Goal: Complete application form

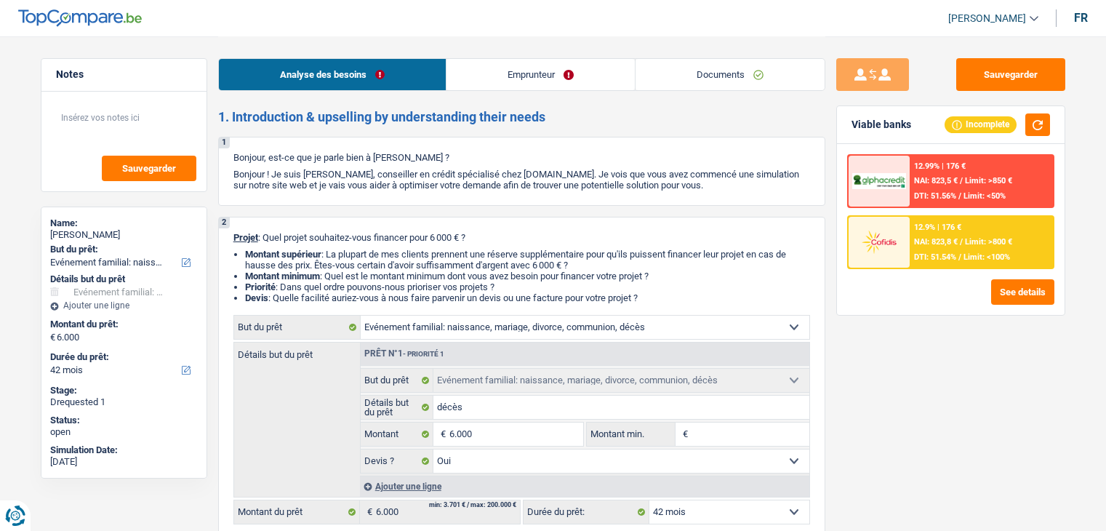
select select "familyEvent"
select select "42"
select select "familyEvent"
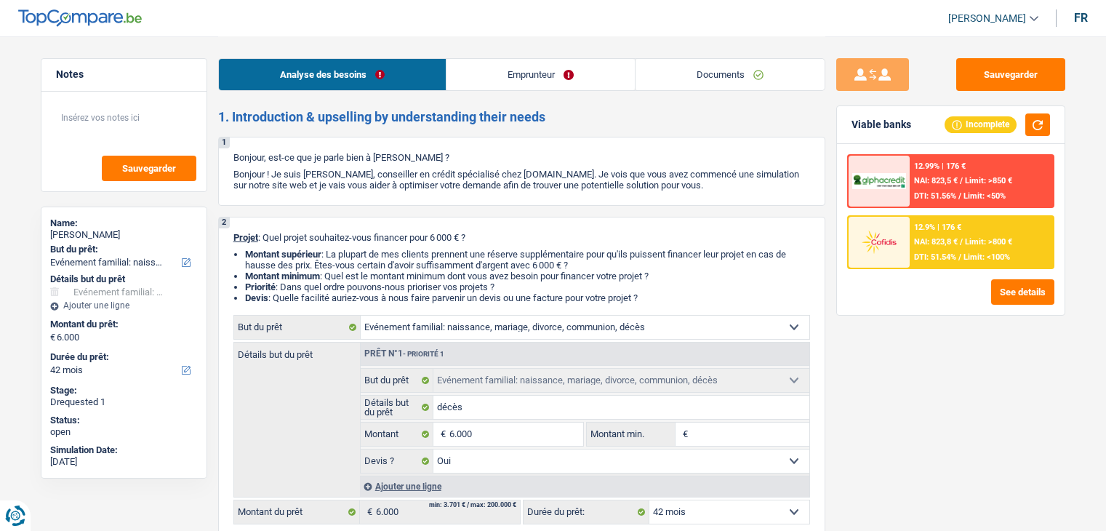
select select "yes"
select select "42"
select select "mutuality"
select select "mutualityIndemnity"
select select "rents"
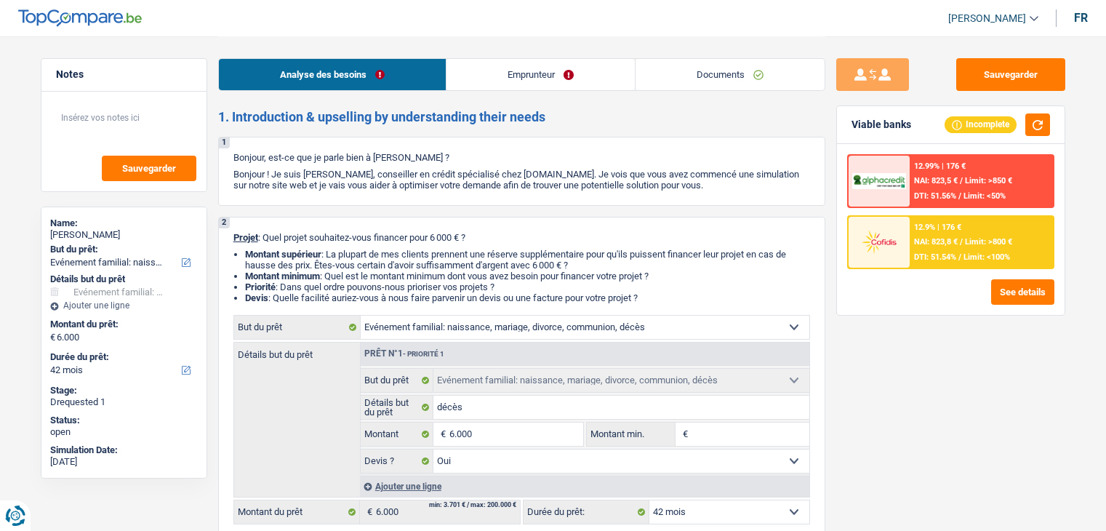
select select "familyEvent"
select select "yes"
select select "42"
click at [775, 88] on div "Analyse des besoins Emprunteur Documents" at bounding box center [521, 67] width 607 height 62
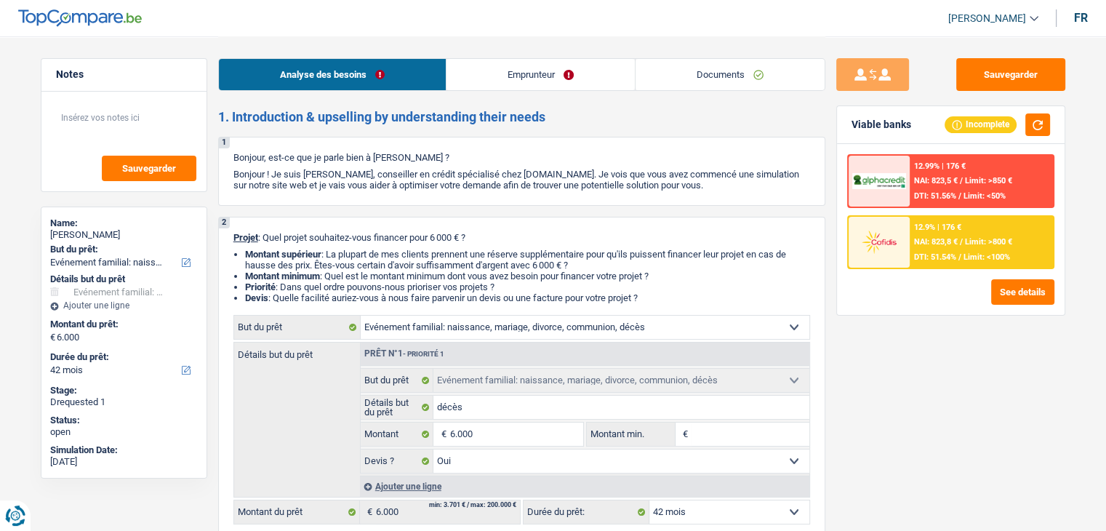
click at [772, 84] on link "Documents" at bounding box center [730, 74] width 189 height 31
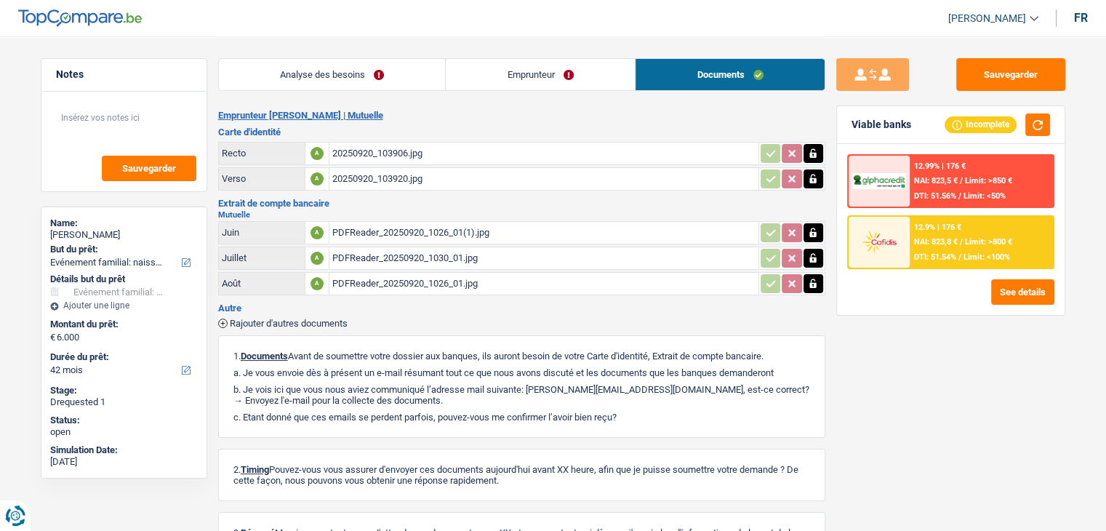
click at [413, 225] on div "PDFReader_20250920_1026_01(1).jpg" at bounding box center [543, 233] width 423 height 22
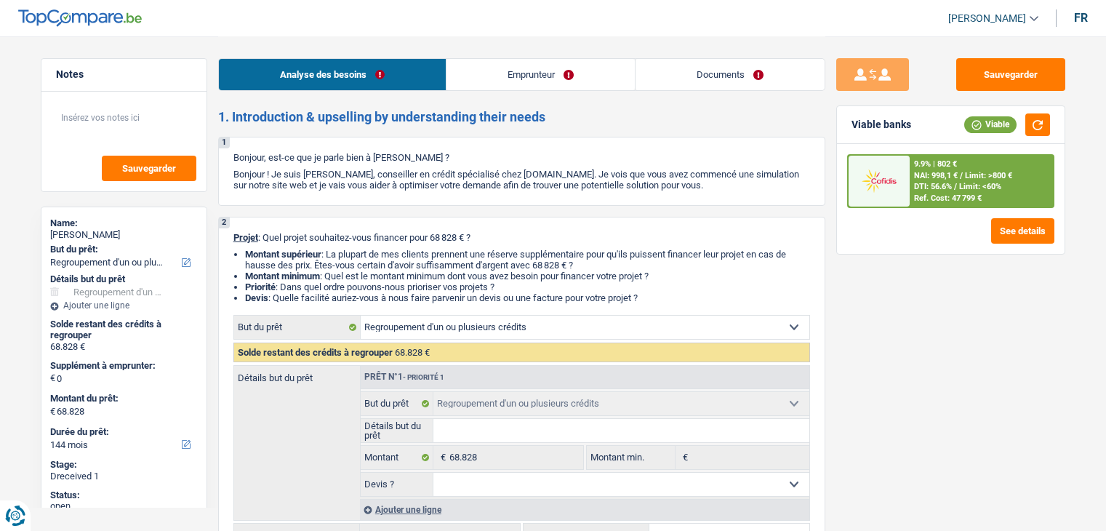
select select "refinancing"
select select "144"
select select "refinancing"
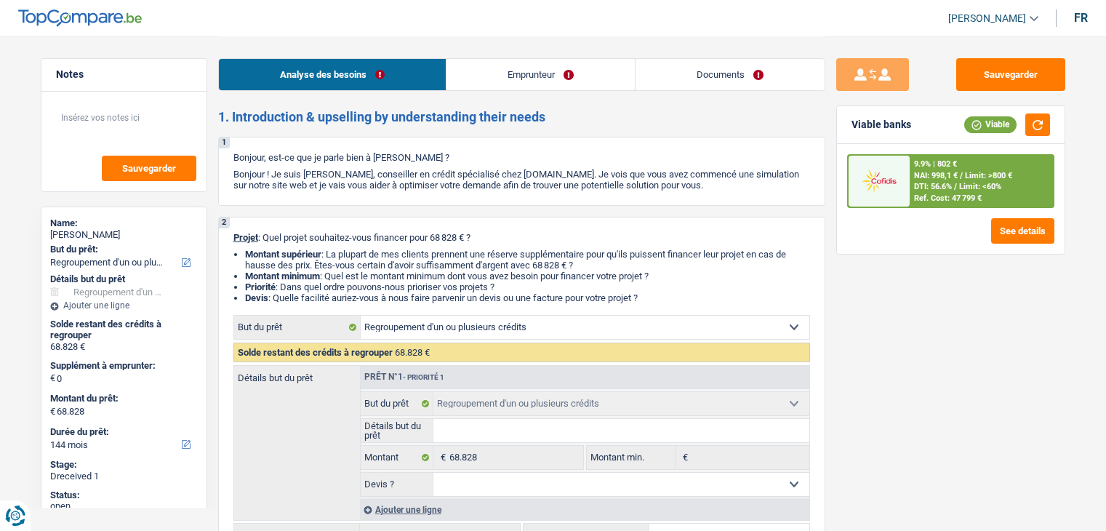
select select "144"
select select "worker"
select select "netSalary"
select select "rents"
select select "personalLoan"
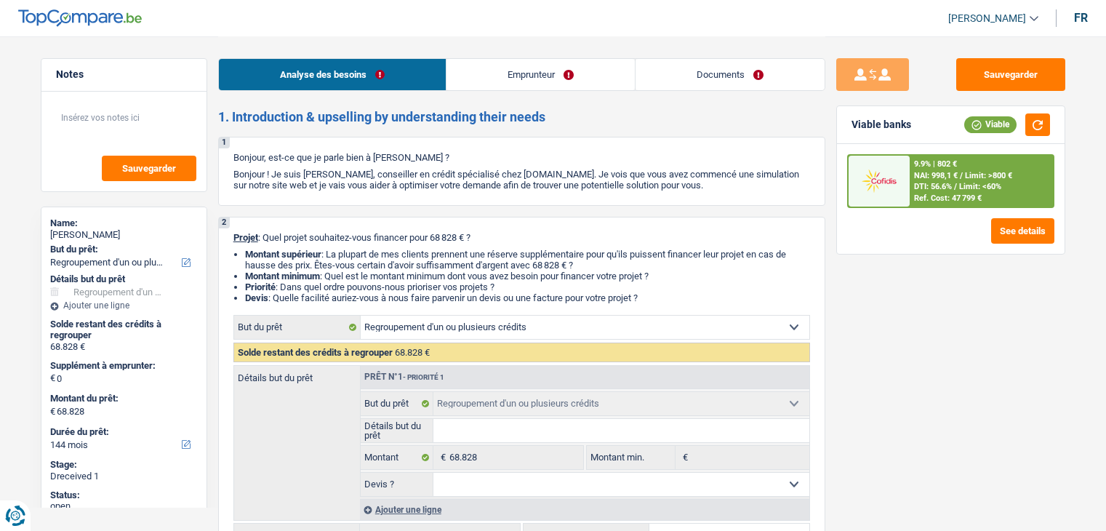
select select "familyEvent"
select select "120"
select select "personalLoan"
select select "homeFurnishingOrRelocation"
select select "84"
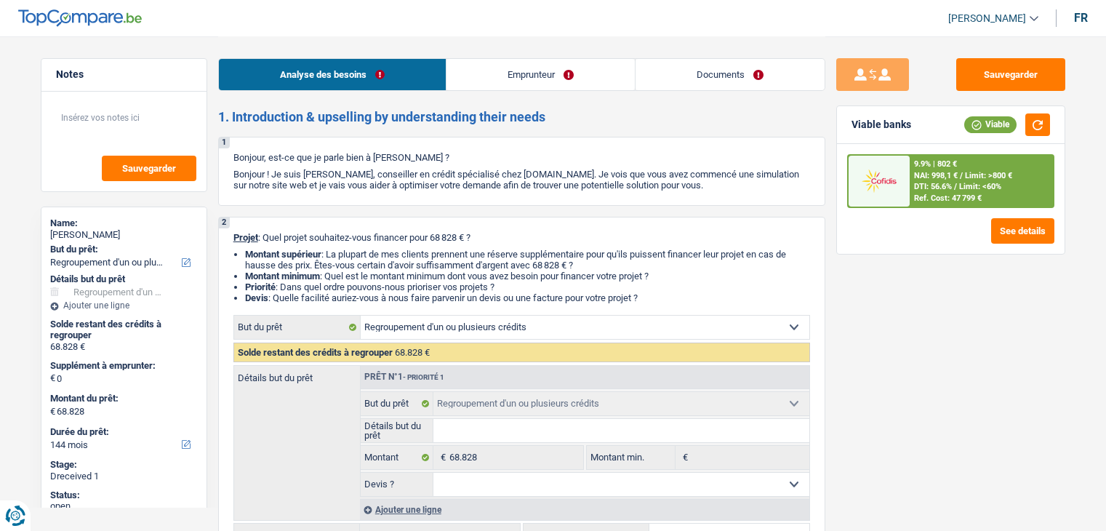
select select "refinancing"
select select "144"
click at [695, 88] on link "Documents" at bounding box center [730, 74] width 189 height 31
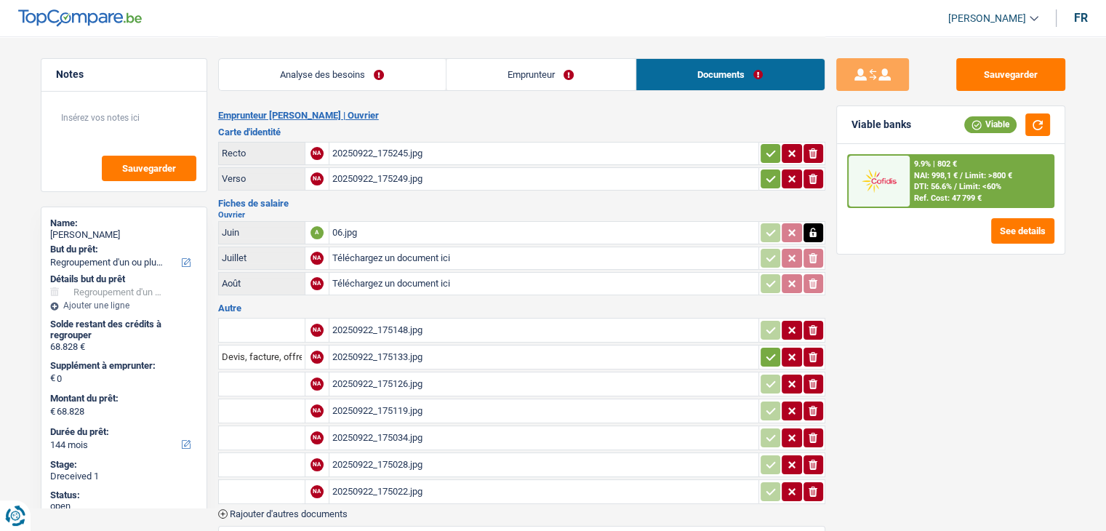
click at [374, 330] on div "20250922_175148.jpg" at bounding box center [543, 330] width 423 height 22
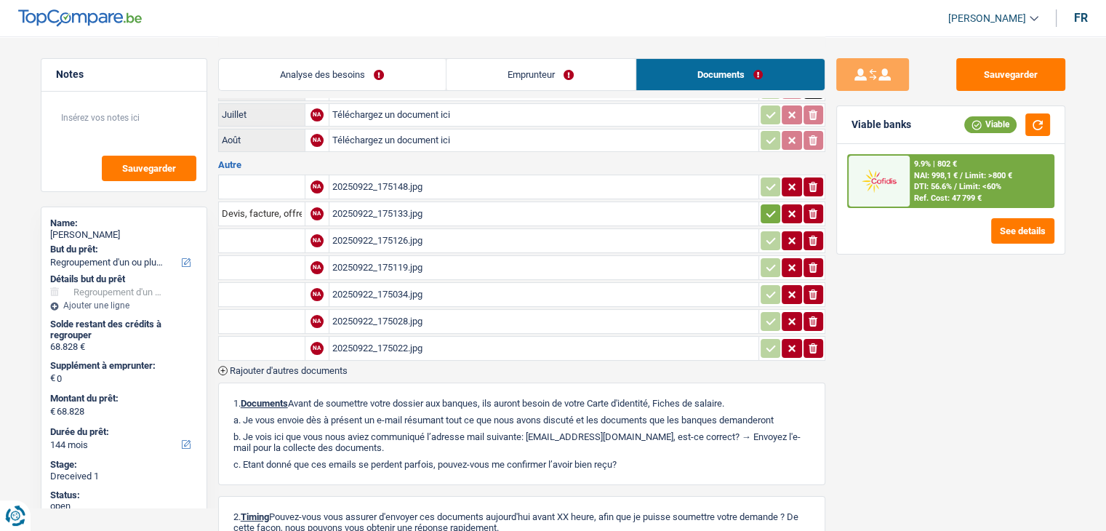
scroll to position [145, 0]
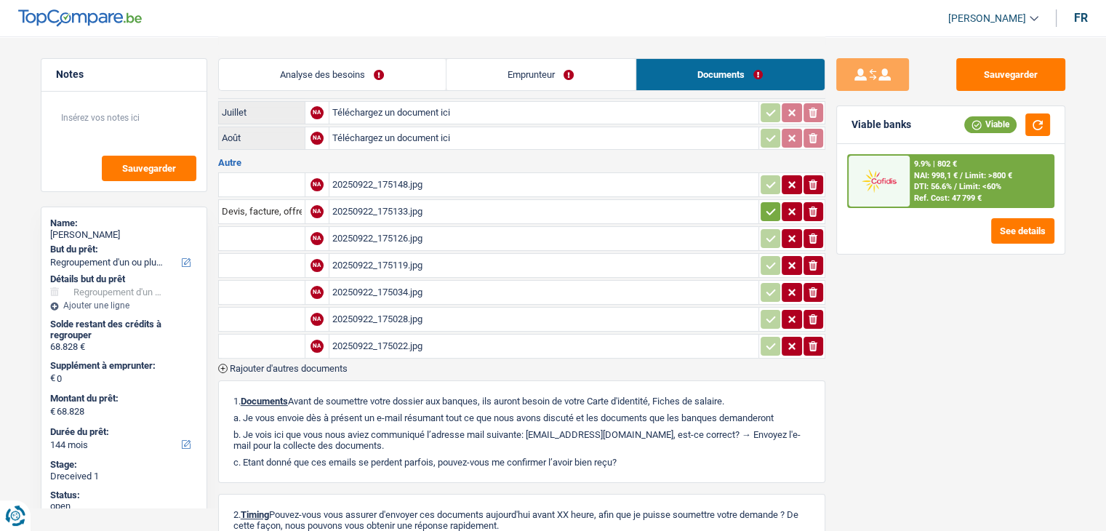
click at [402, 335] on div "20250922_175022.jpg" at bounding box center [543, 346] width 423 height 22
click at [419, 312] on div "20250922_175028.jpg" at bounding box center [543, 319] width 423 height 22
click at [410, 281] on div "20250922_175034.jpg" at bounding box center [543, 292] width 423 height 22
click at [414, 266] on div "20250922_175119.jpg" at bounding box center [543, 266] width 423 height 22
